Goal: Navigation & Orientation: Understand site structure

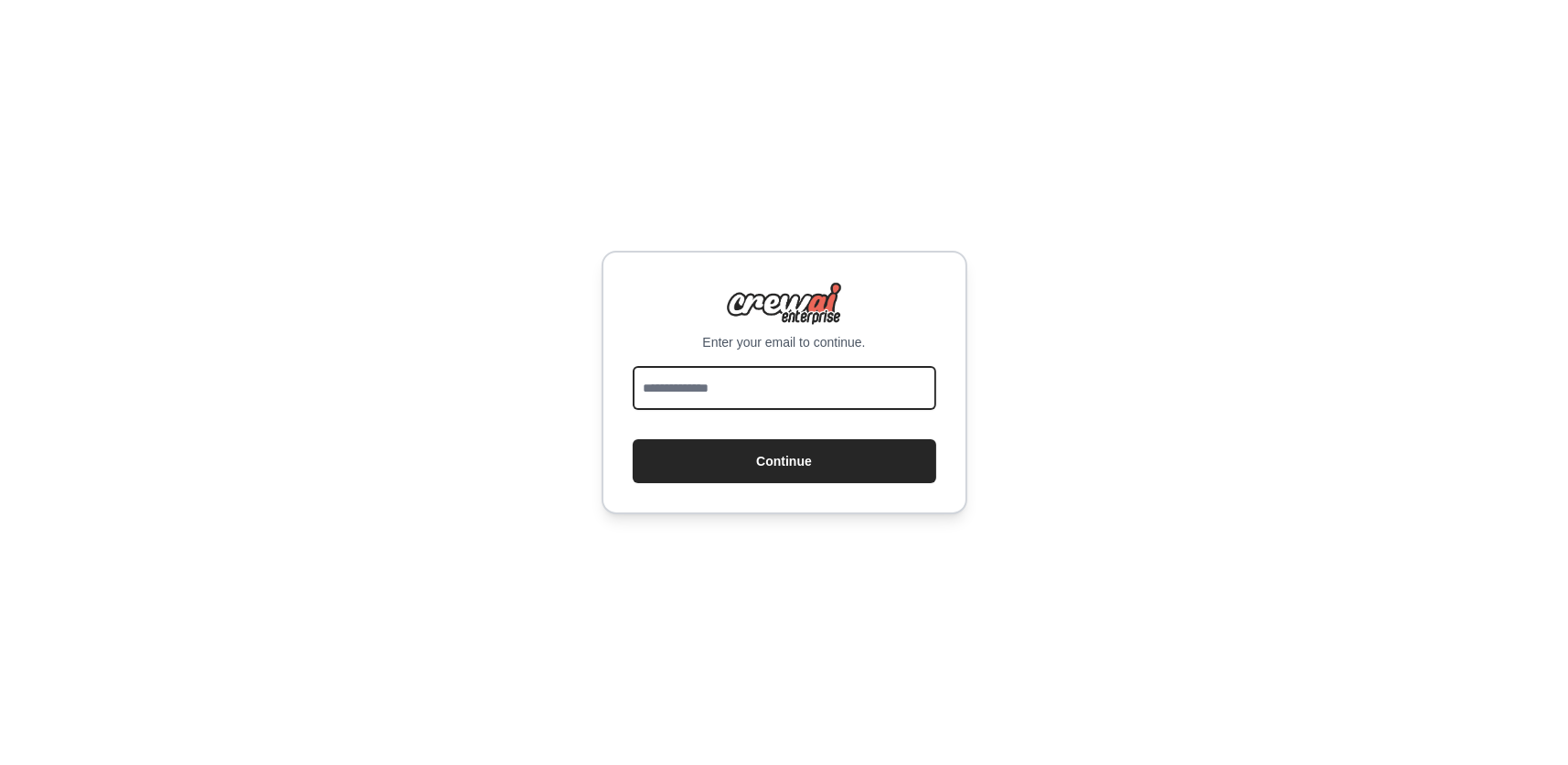
click at [724, 383] on input "email" at bounding box center [784, 388] width 303 height 44
type input "**********"
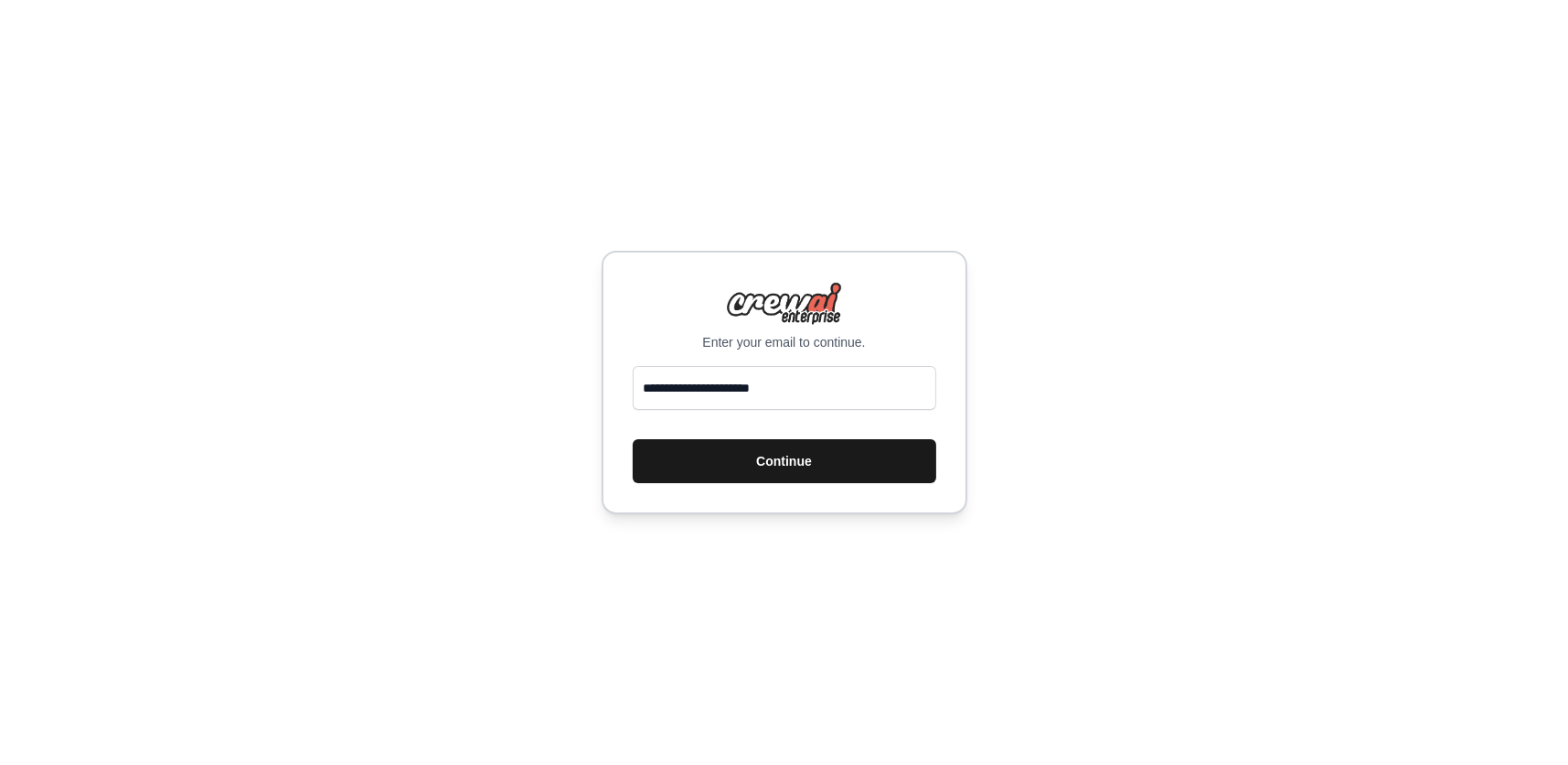
click at [784, 457] on button "Continue" at bounding box center [784, 461] width 303 height 44
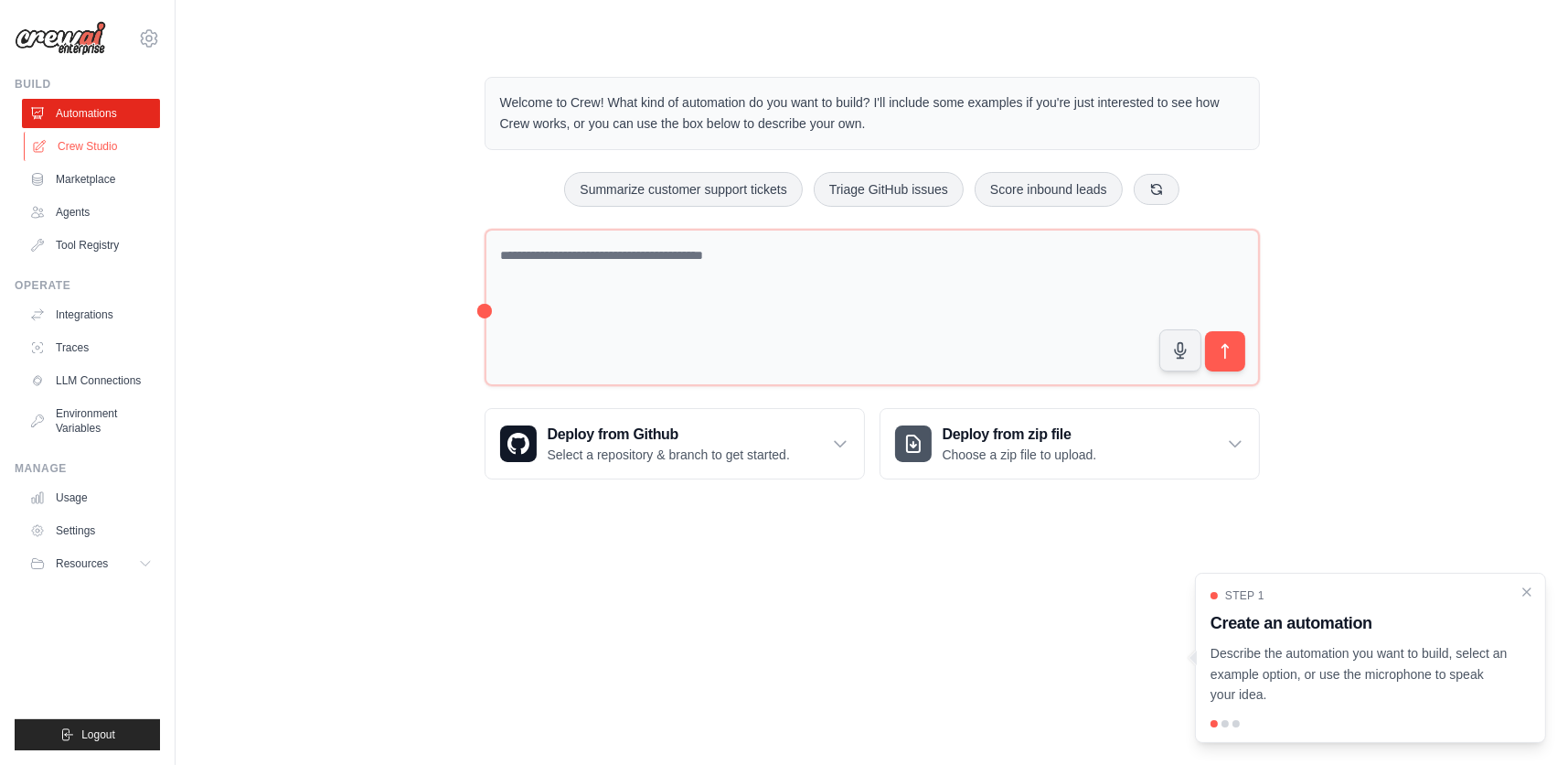
click at [93, 144] on link "Crew Studio" at bounding box center [92, 146] width 138 height 29
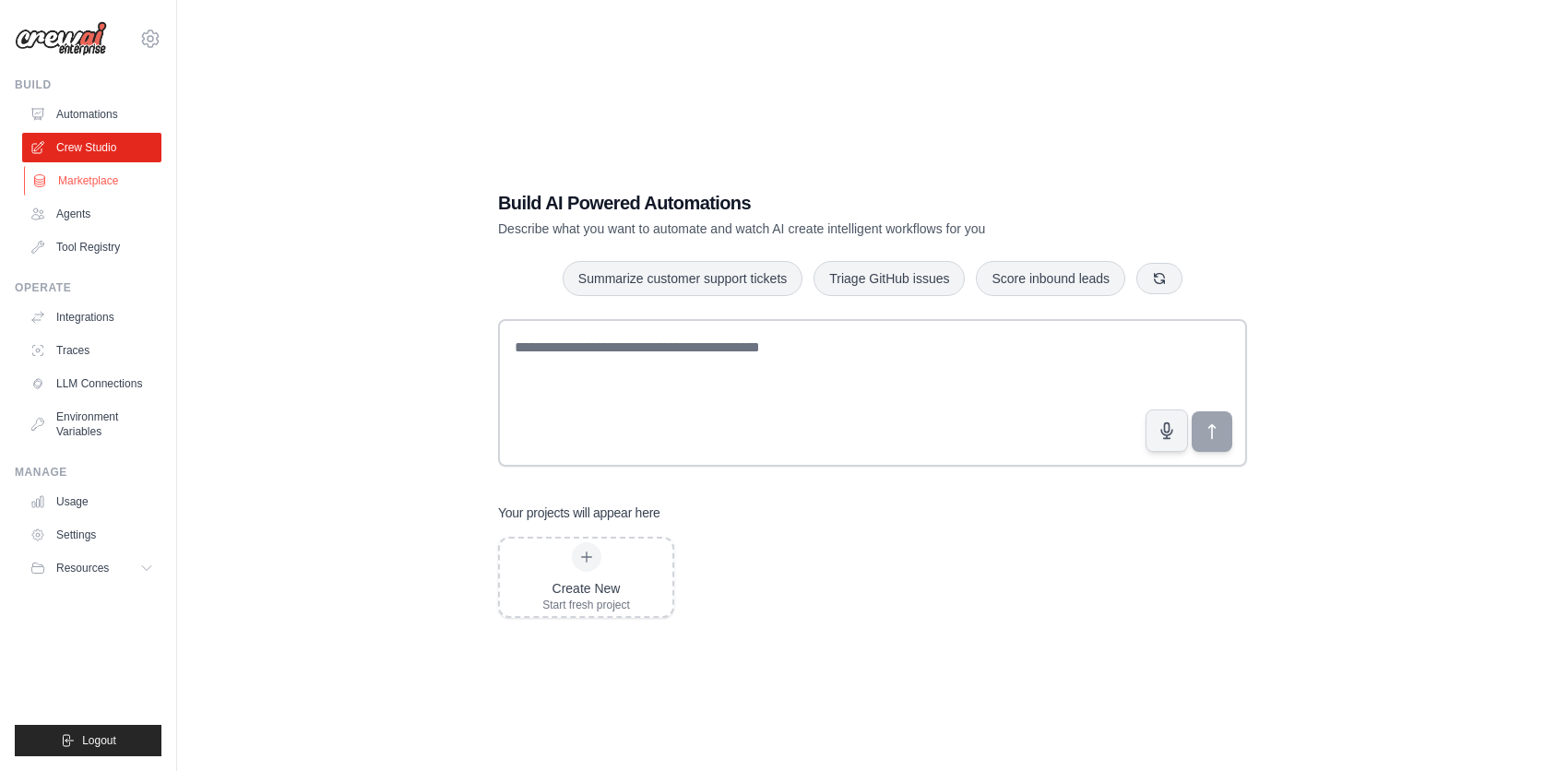
click at [88, 166] on link "Marketplace" at bounding box center [93, 180] width 139 height 30
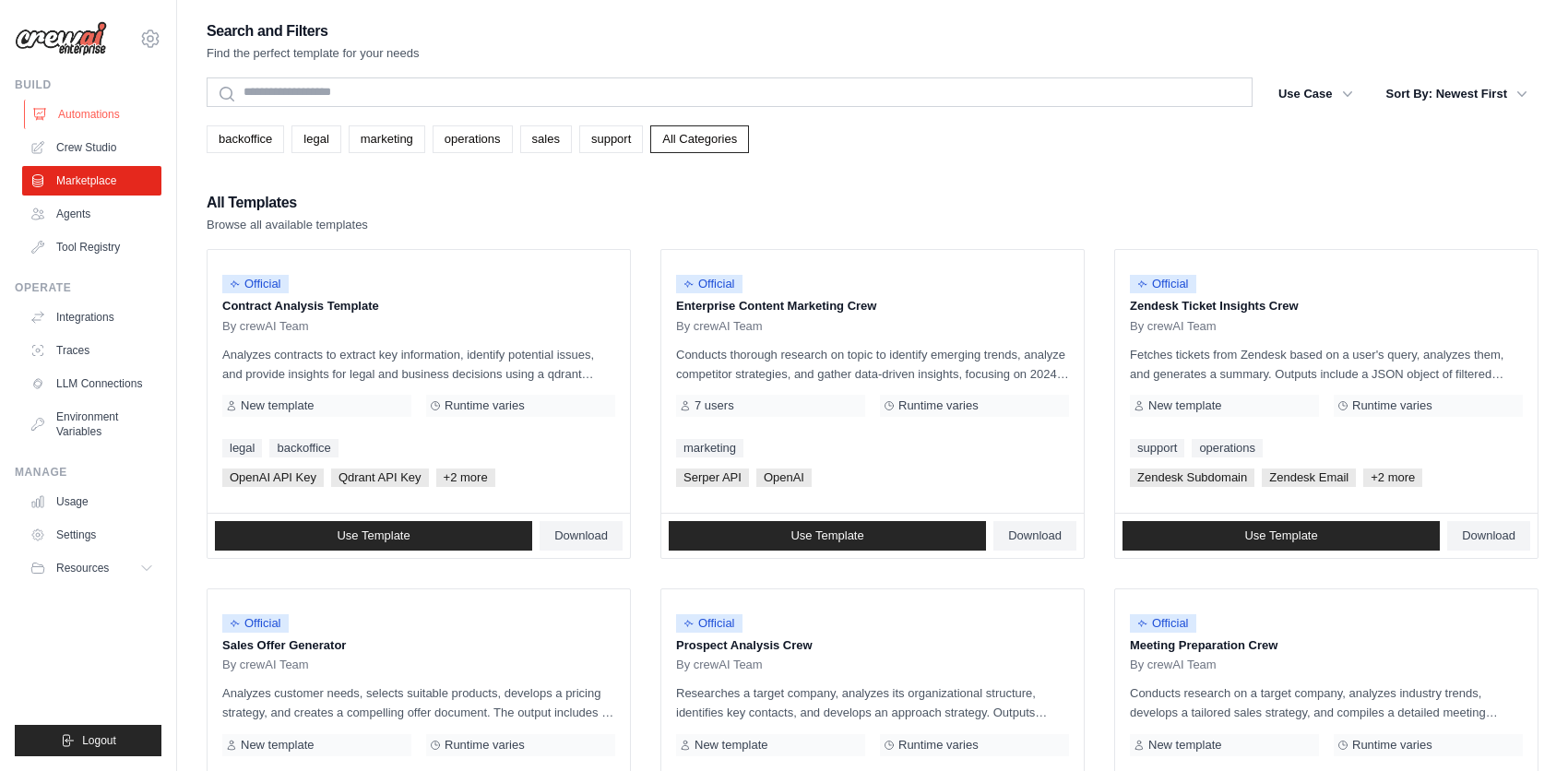
click at [95, 117] on link "Automations" at bounding box center [93, 114] width 139 height 30
